Goal: Check status: Check status

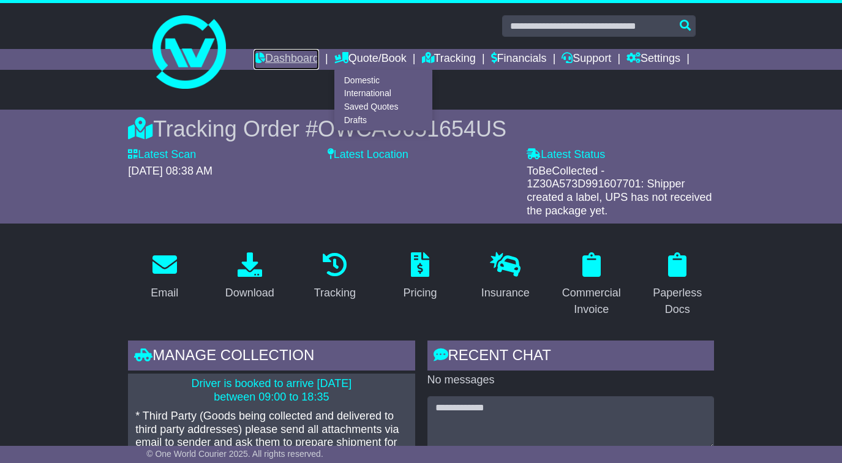
click at [303, 58] on link "Dashboard" at bounding box center [287, 59] width 66 height 21
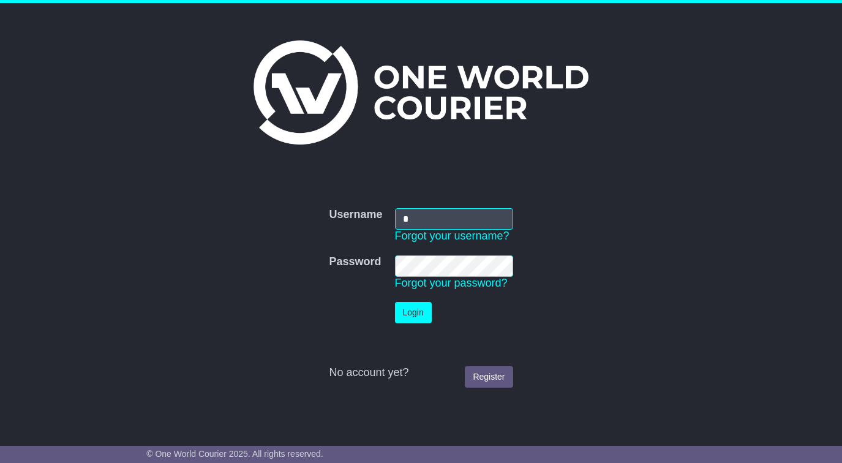
type input "**********"
click at [417, 312] on button "Login" at bounding box center [413, 312] width 37 height 21
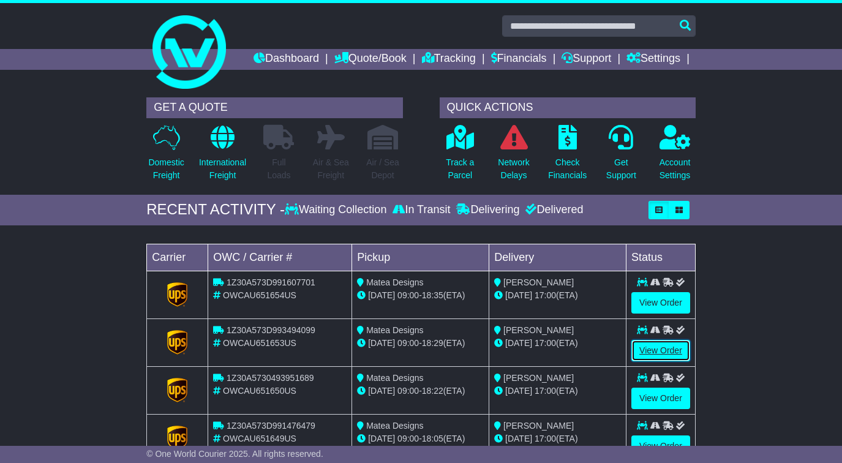
click at [671, 352] on link "View Order" at bounding box center [660, 350] width 59 height 21
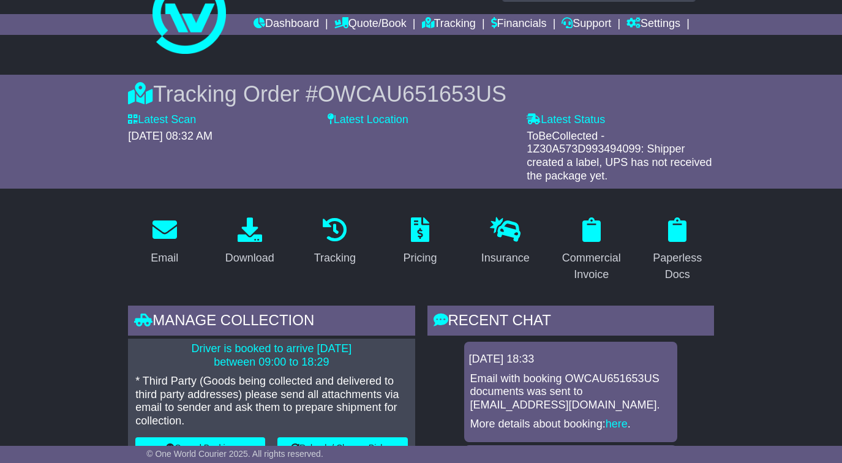
scroll to position [37, 0]
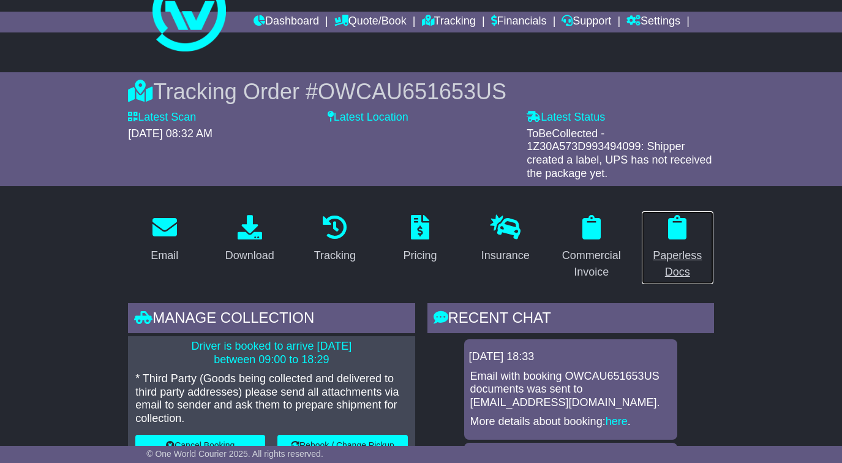
click at [687, 272] on div "Paperless Docs" at bounding box center [677, 263] width 57 height 33
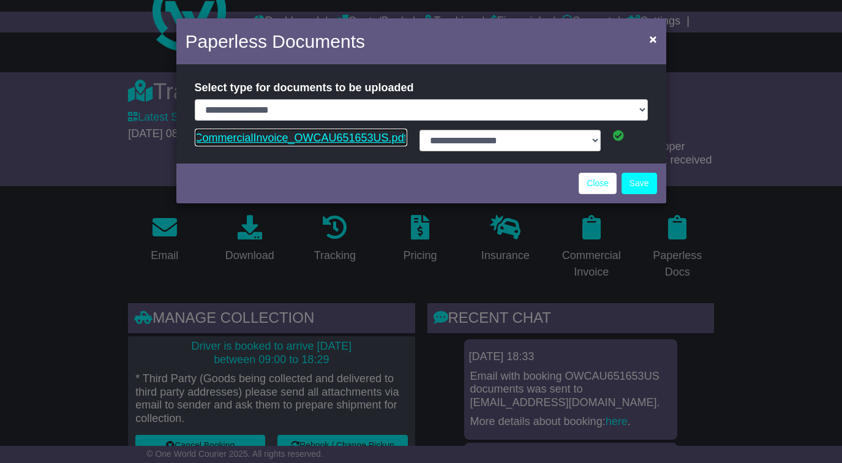
click at [379, 145] on link "CommercialInvoice_OWCAU651653US.pdf" at bounding box center [301, 138] width 213 height 18
